Goal: Communication & Community: Answer question/provide support

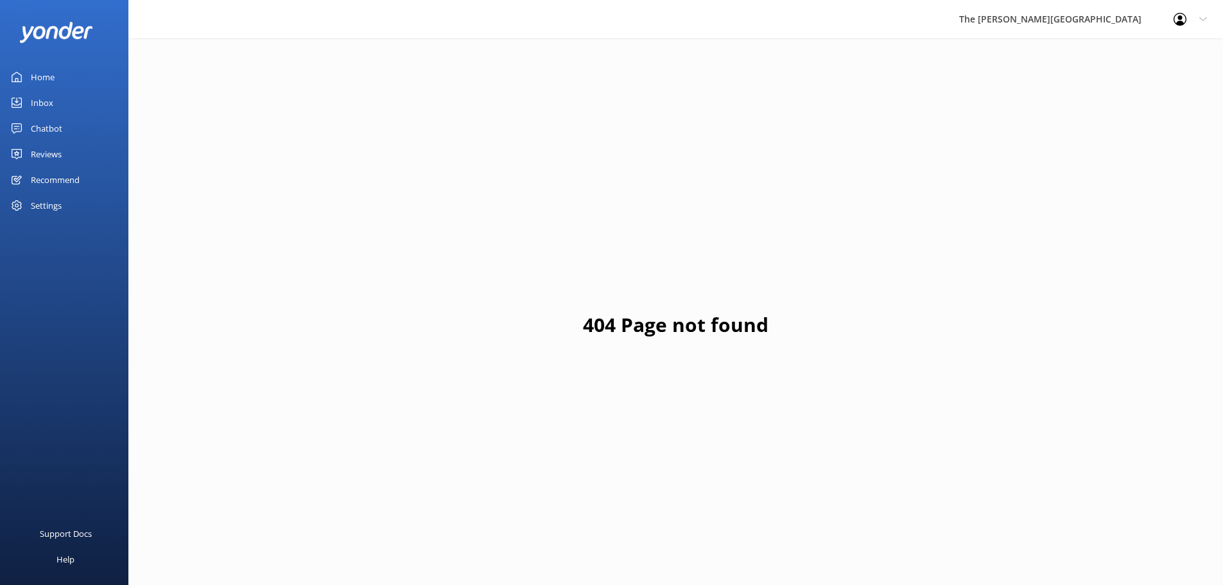
click at [30, 94] on link "Inbox" at bounding box center [64, 103] width 128 height 26
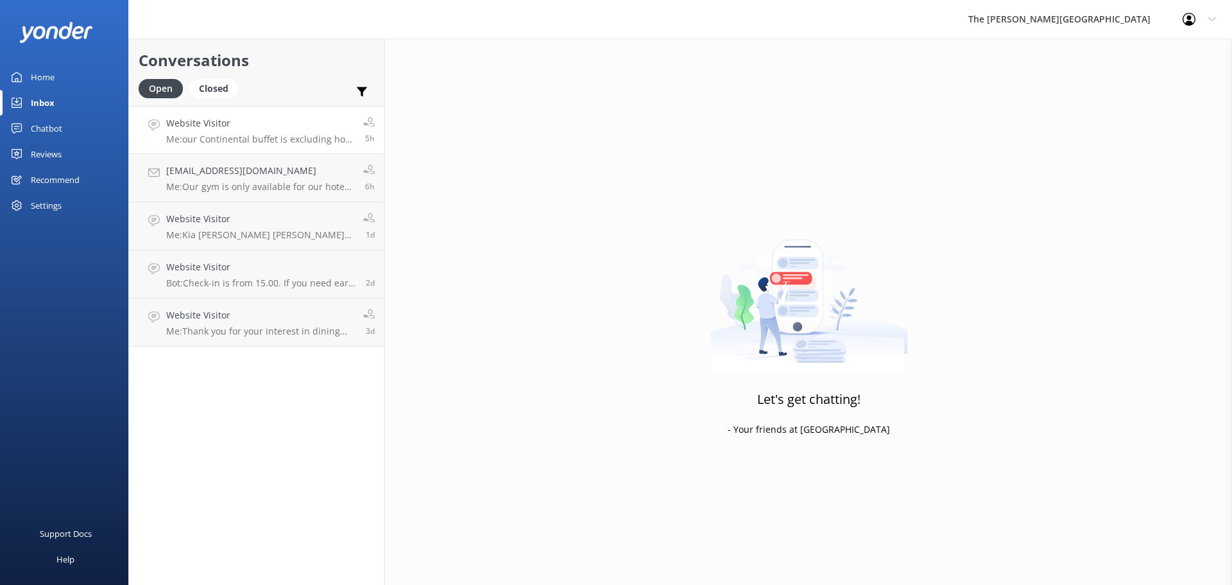
click at [265, 136] on p "Me: our Continental buffet is excluding hot food." at bounding box center [259, 140] width 187 height 12
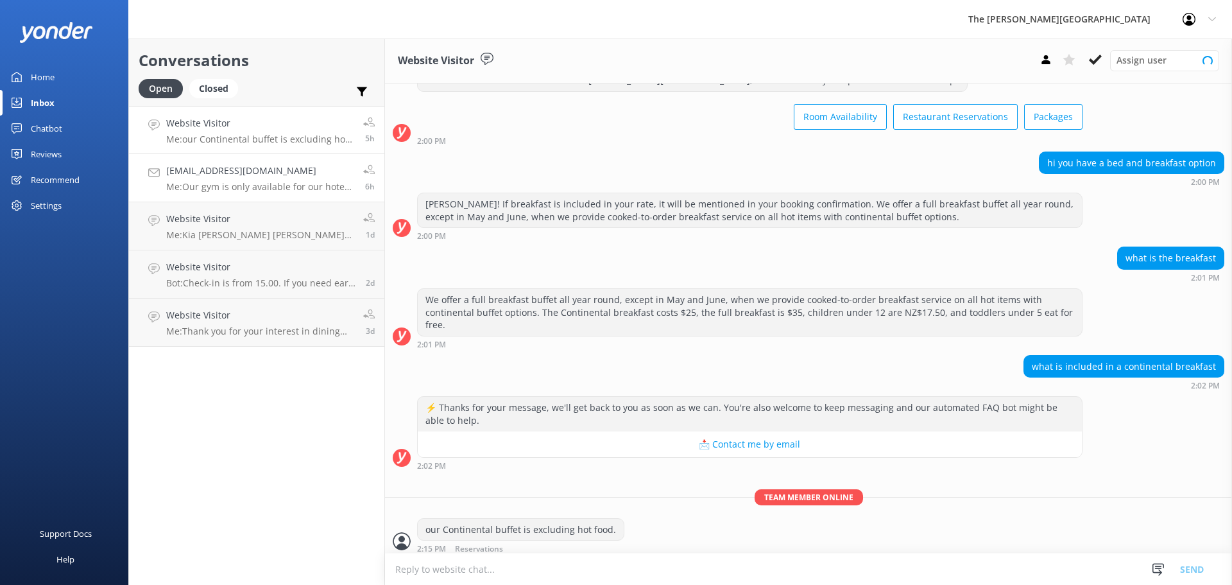
scroll to position [55, 0]
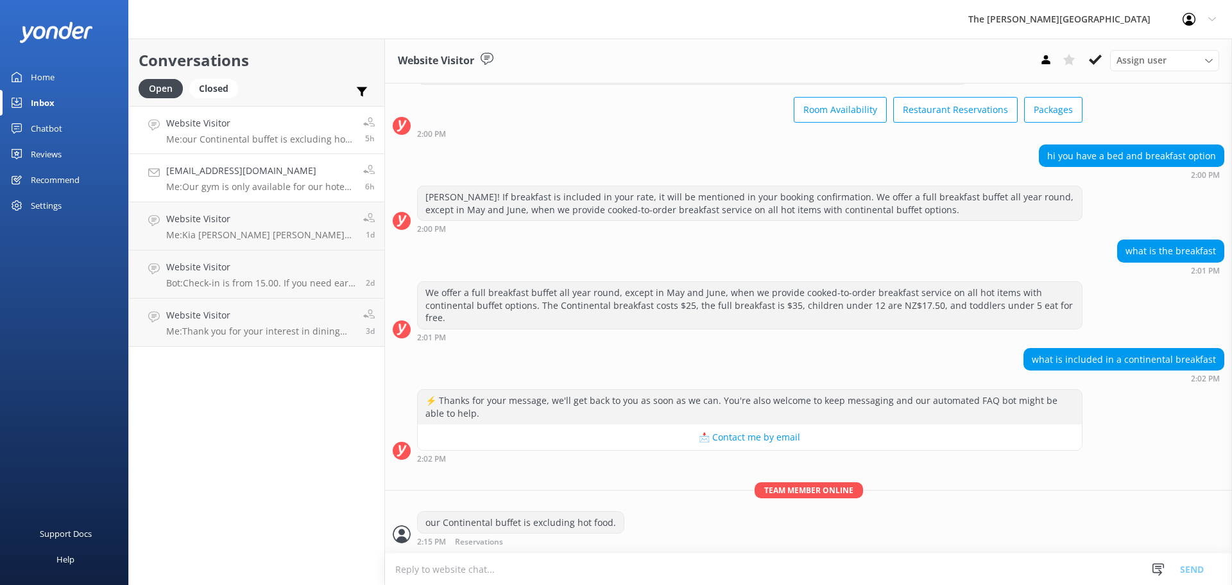
click at [254, 189] on p "Me: Our gym is only available for our hotel guests." at bounding box center [259, 187] width 187 height 12
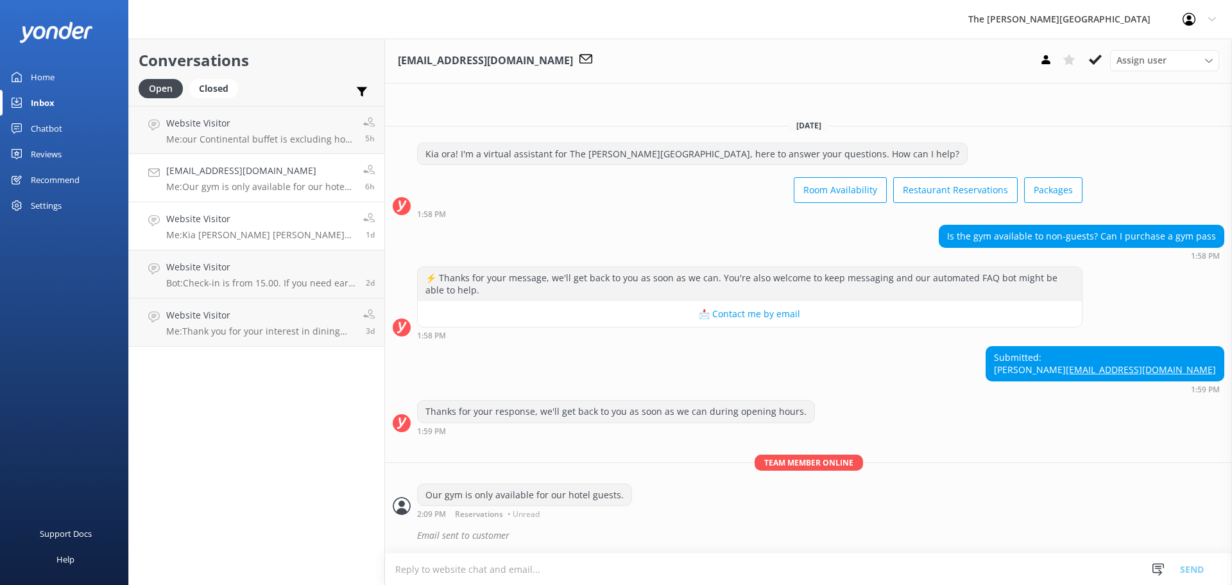
click at [262, 234] on p "Me: Kia [PERSON_NAME] [PERSON_NAME], Thank you for your message, Wi will send y…" at bounding box center [259, 235] width 187 height 12
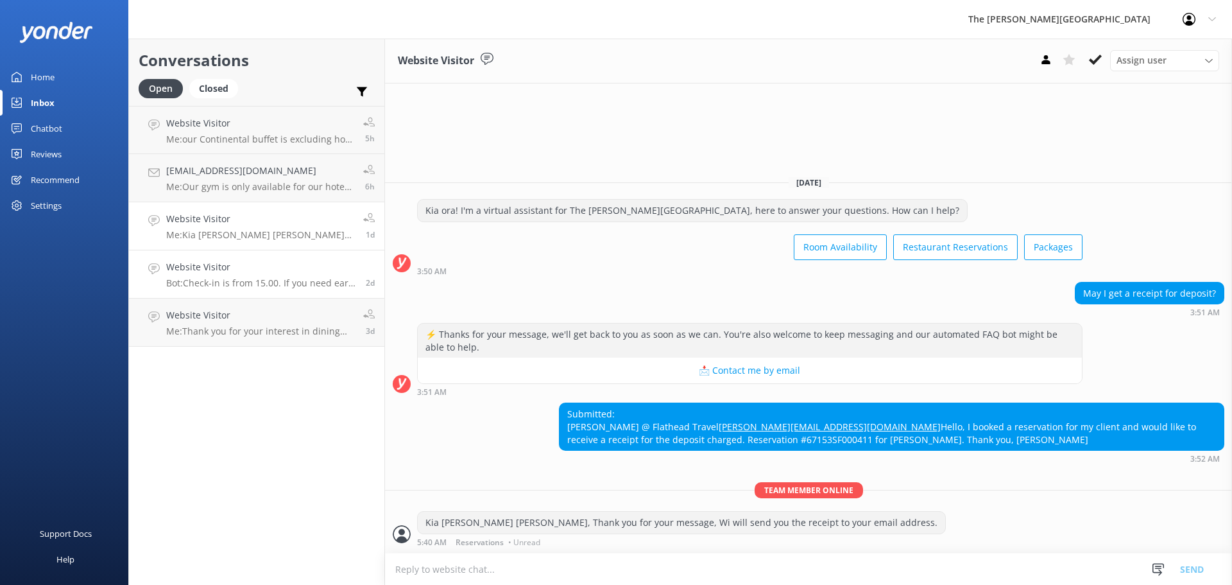
click at [255, 267] on h4 "Website Visitor" at bounding box center [261, 267] width 190 height 14
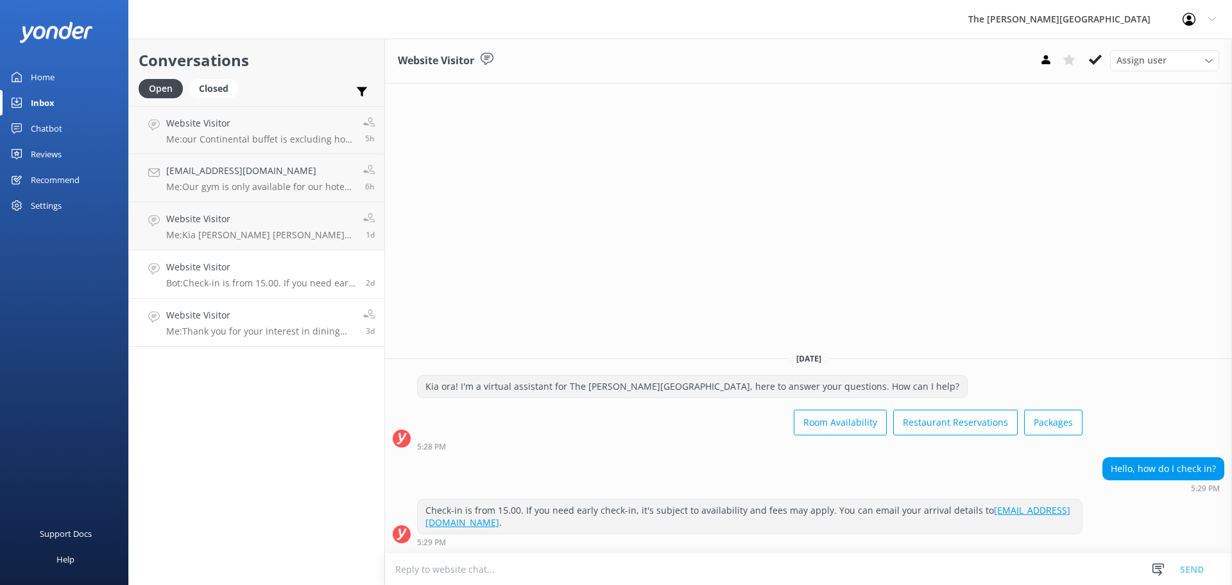
click at [274, 326] on p "Me: Thank you for your interest in dining with us at True South Dining Room. Wh…" at bounding box center [259, 331] width 187 height 12
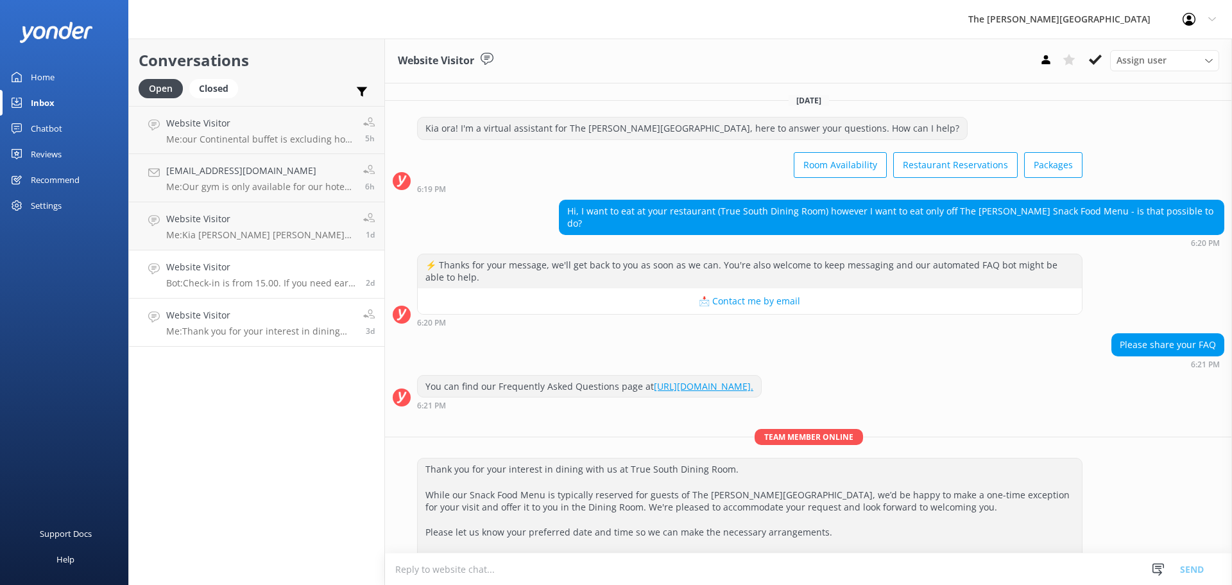
scroll to position [60, 0]
